Goal: Task Accomplishment & Management: Manage account settings

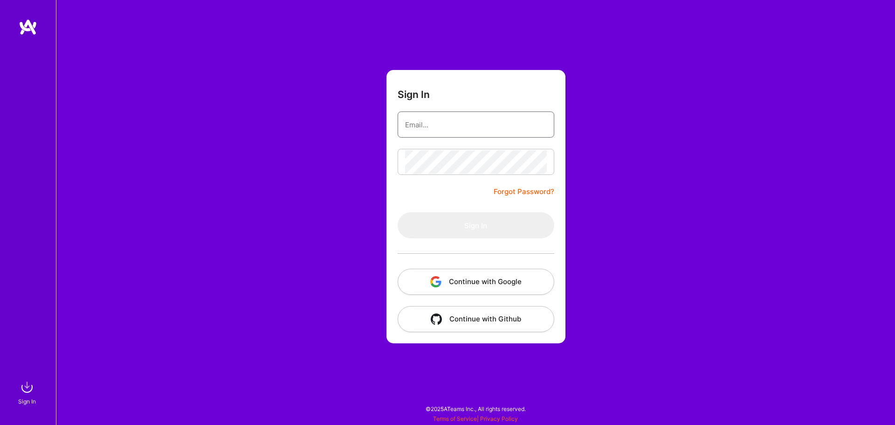
type input "[PERSON_NAME][EMAIL_ADDRESS][PERSON_NAME][DOMAIN_NAME]"
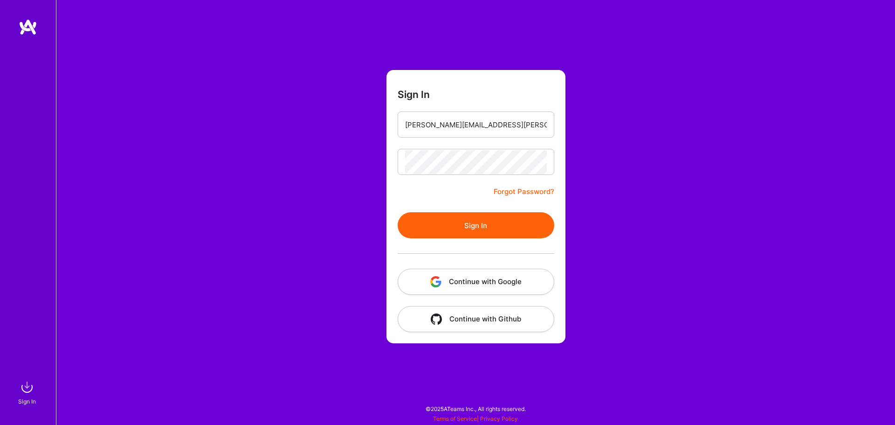
click at [465, 228] on button "Sign In" at bounding box center [476, 225] width 157 height 26
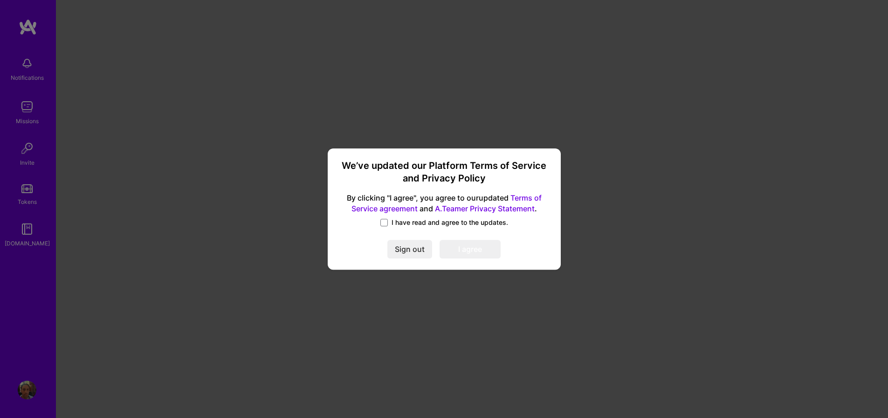
click at [408, 249] on button "Sign out" at bounding box center [409, 249] width 45 height 19
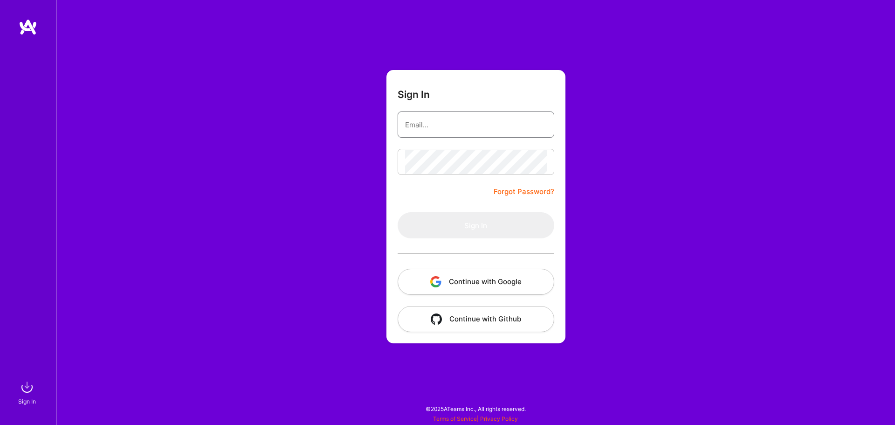
type input "[PERSON_NAME][EMAIL_ADDRESS][PERSON_NAME][DOMAIN_NAME]"
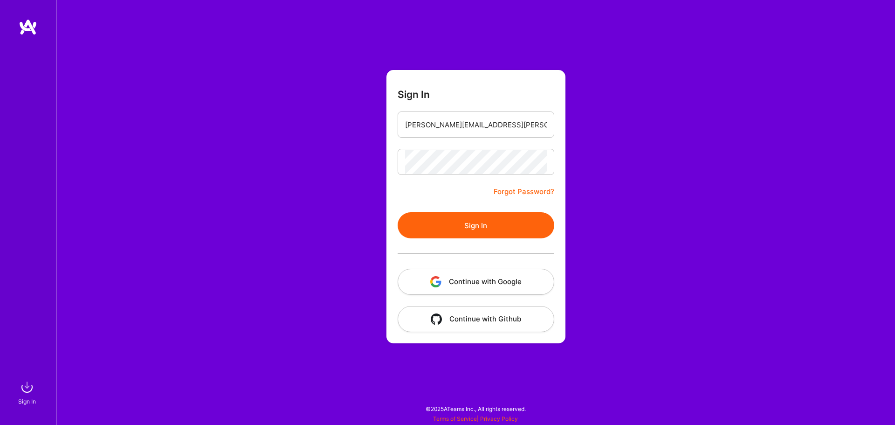
click at [477, 222] on button "Sign In" at bounding box center [476, 225] width 157 height 26
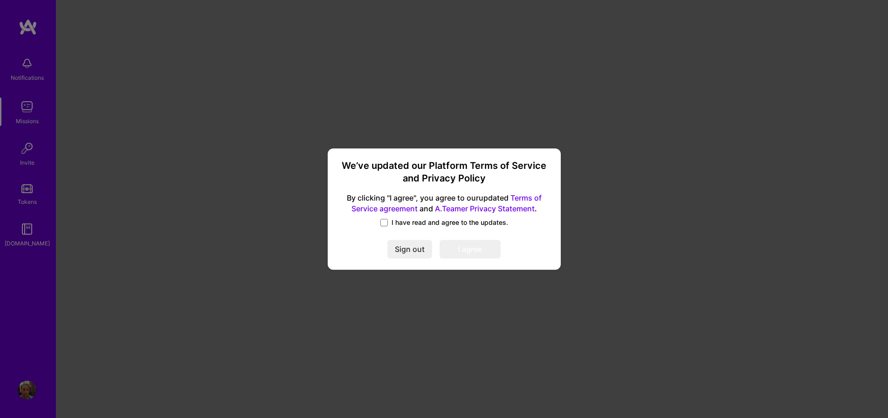
click at [389, 222] on label "I have read and agree to the updates." at bounding box center [444, 222] width 128 height 9
click at [0, 0] on input "I have read and agree to the updates." at bounding box center [0, 0] width 0 height 0
click at [479, 250] on button "I agree" at bounding box center [470, 249] width 61 height 19
